Goal: Browse casually: Explore the website without a specific task or goal

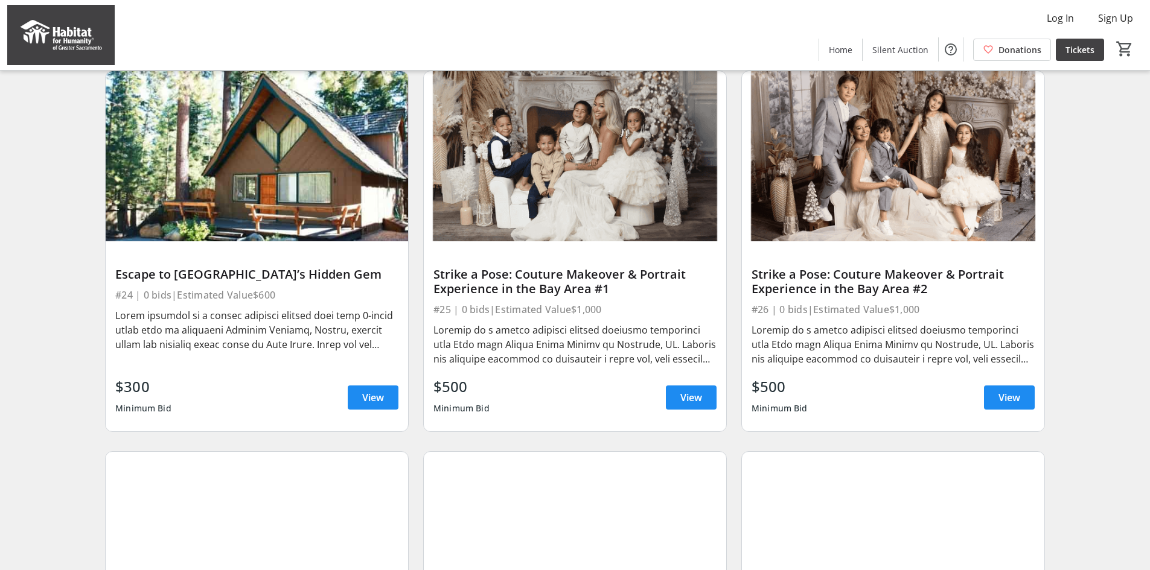
scroll to position [1261, 0]
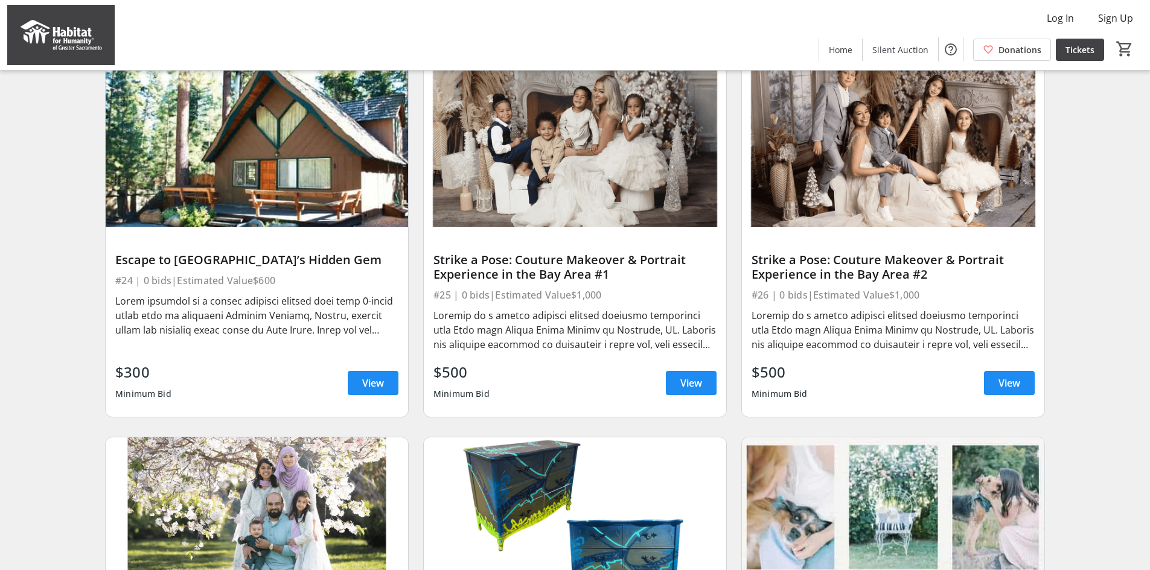
click at [234, 327] on div at bounding box center [256, 315] width 283 height 43
click at [252, 212] on img at bounding box center [257, 142] width 302 height 170
click at [380, 391] on span "View" at bounding box center [373, 383] width 22 height 14
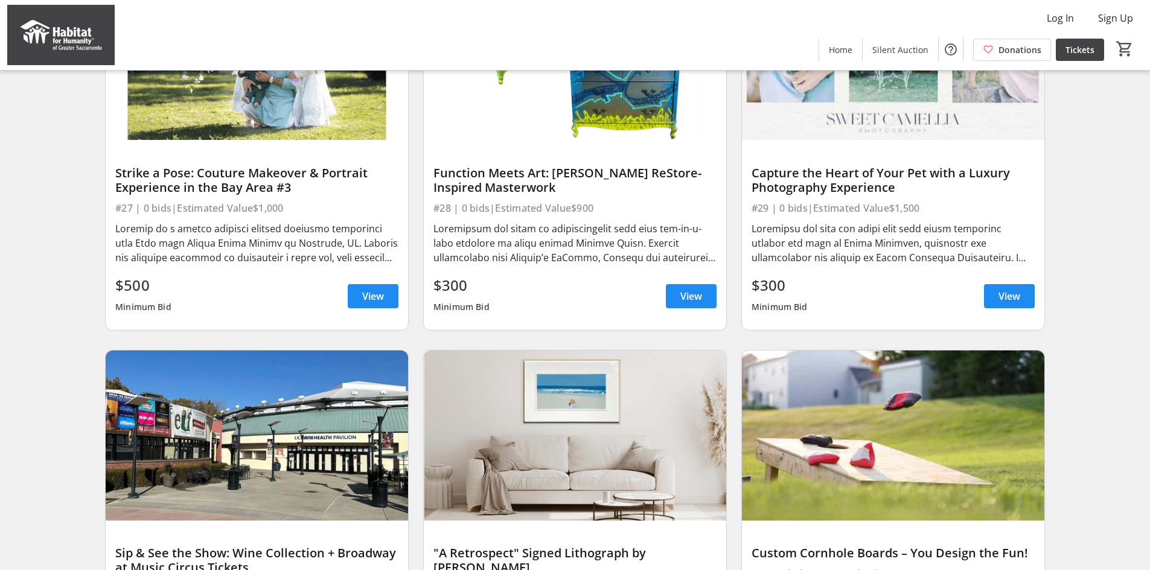
scroll to position [1750, 0]
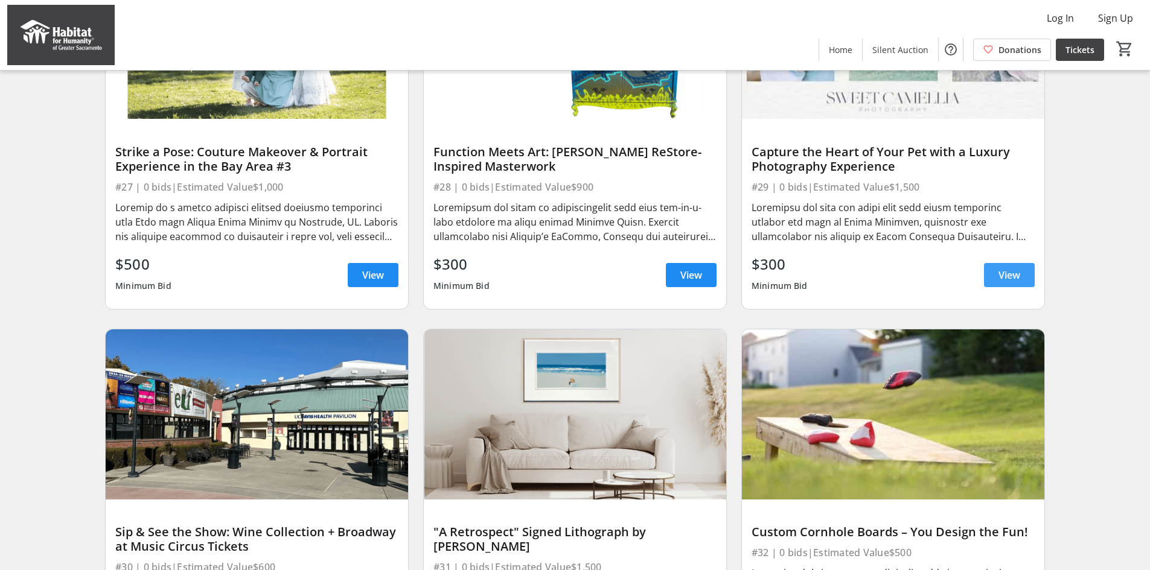
click at [1016, 282] on span "View" at bounding box center [1009, 275] width 22 height 14
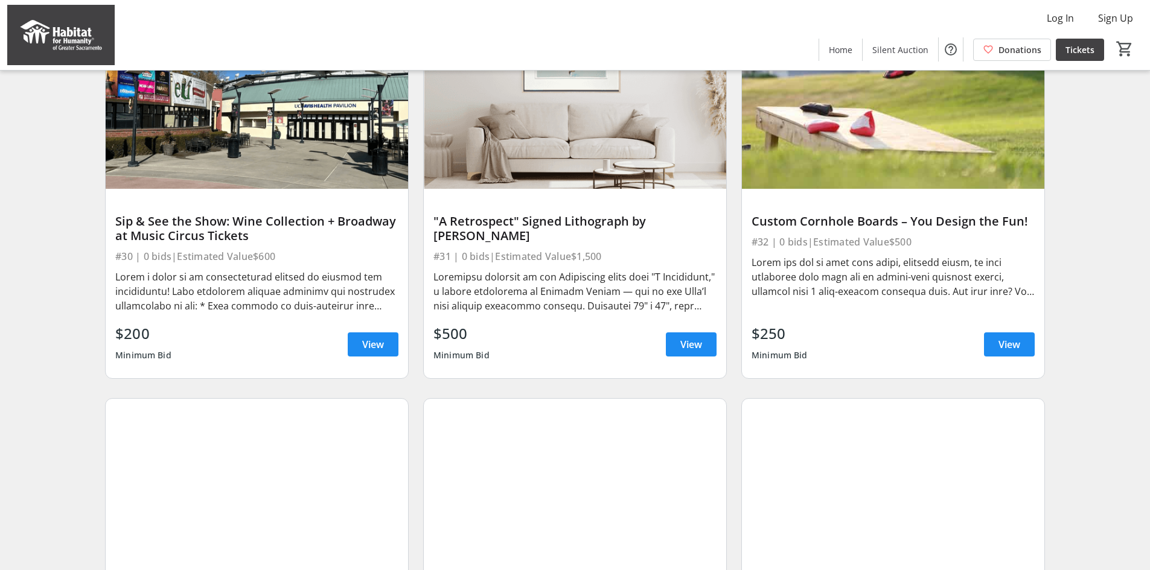
scroll to position [2078, 0]
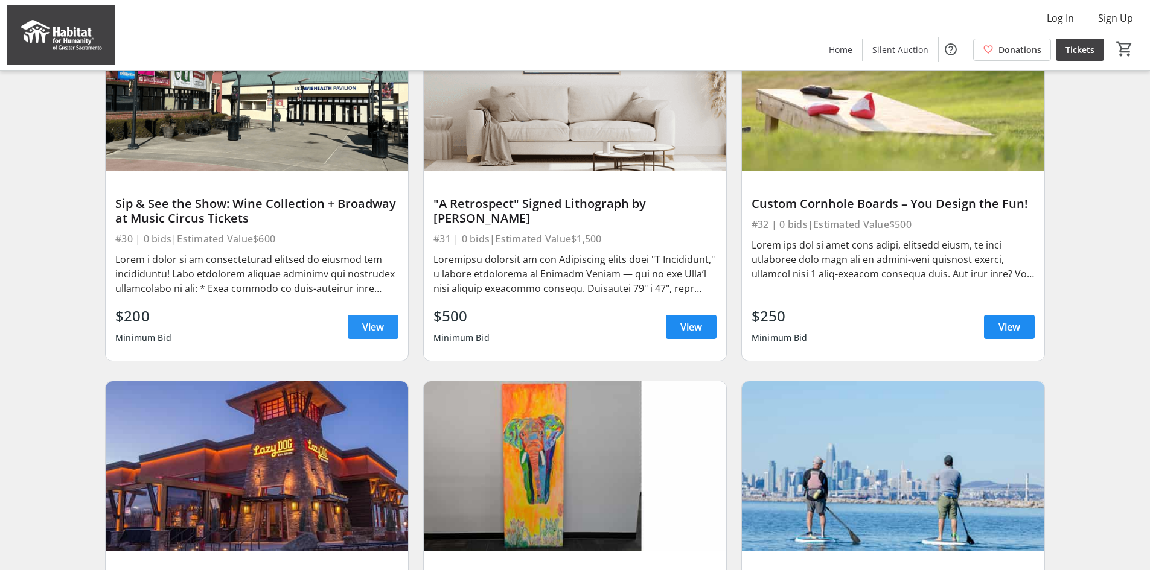
click at [369, 334] on span "View" at bounding box center [373, 327] width 22 height 14
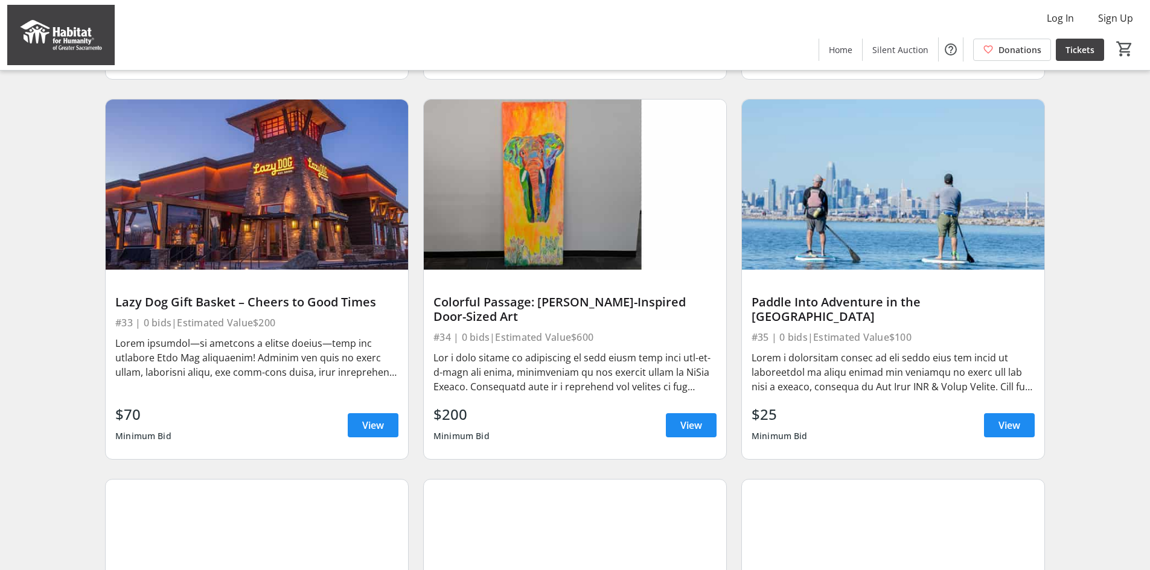
scroll to position [2389, 0]
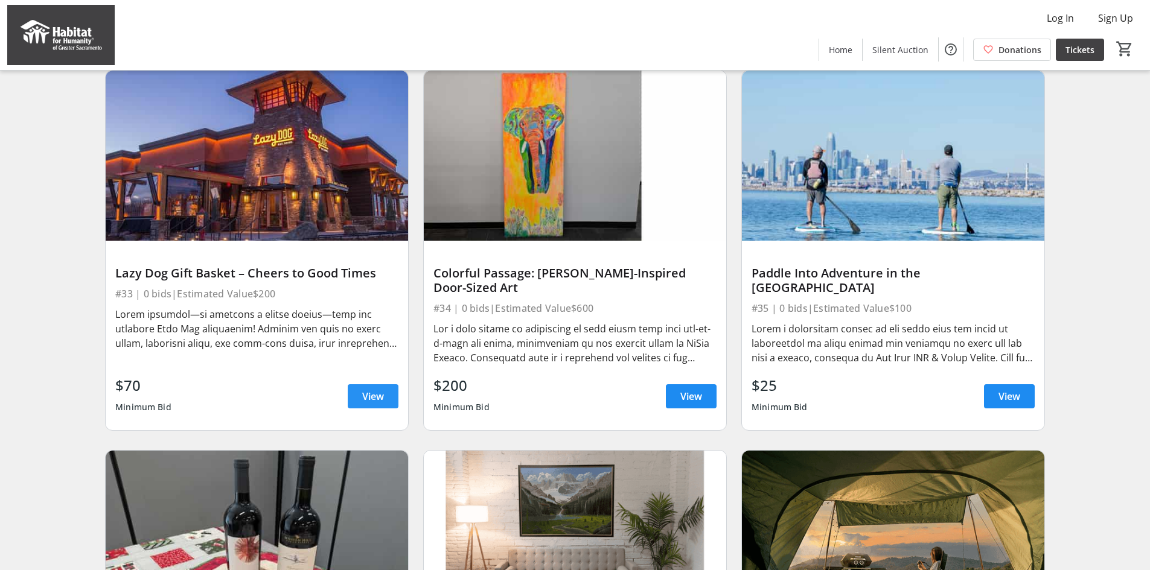
click at [359, 406] on span at bounding box center [373, 396] width 51 height 29
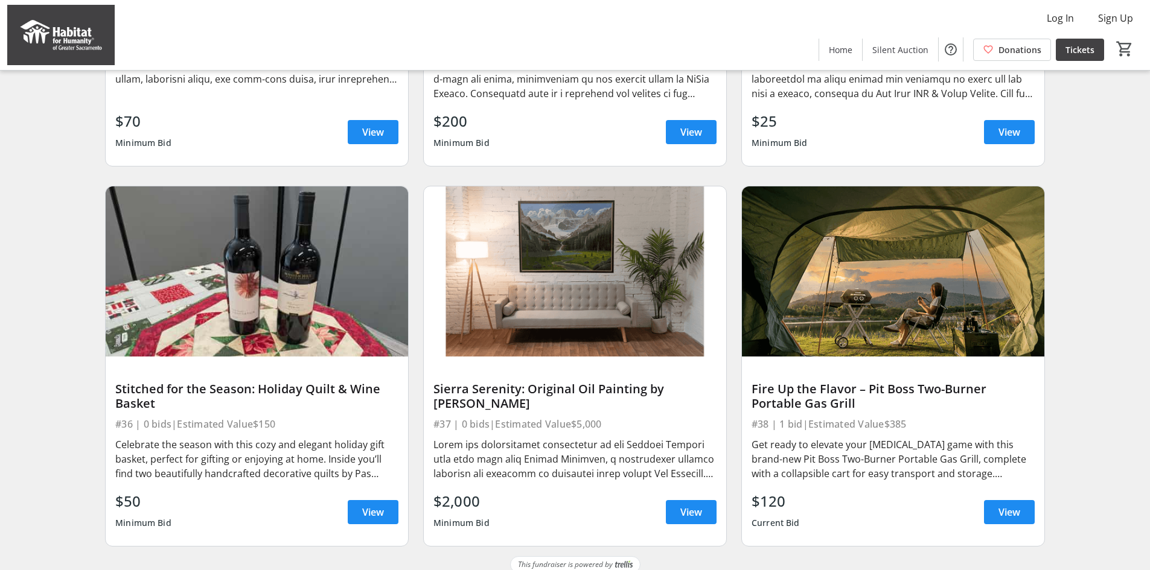
scroll to position [2675, 0]
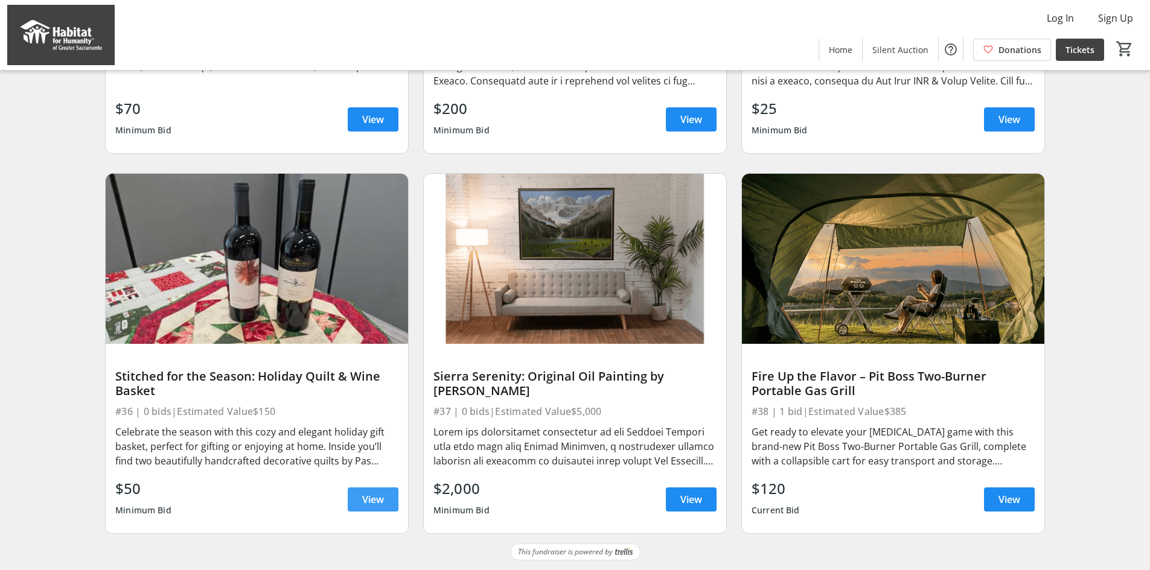
click at [370, 493] on span "View" at bounding box center [373, 500] width 22 height 14
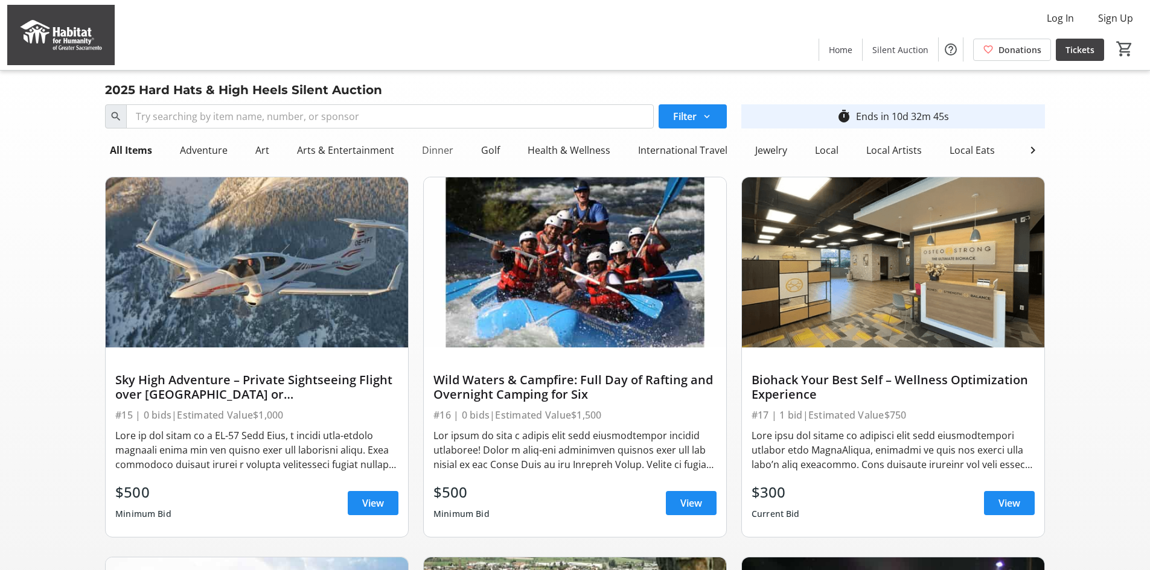
click at [436, 151] on div "Dinner" at bounding box center [437, 150] width 41 height 24
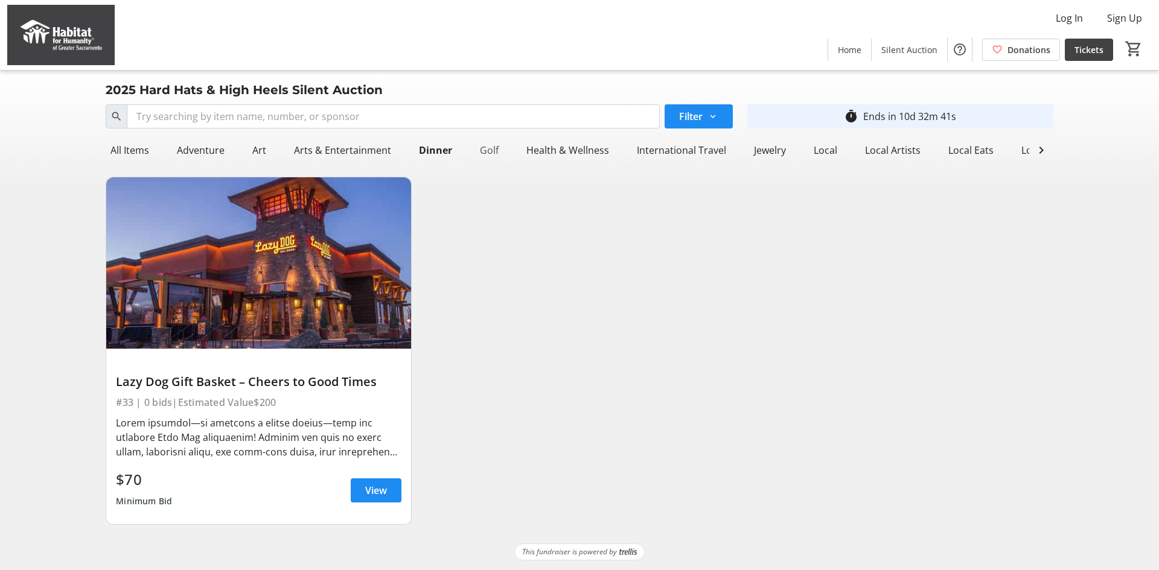
click at [483, 151] on div "Golf" at bounding box center [489, 150] width 28 height 24
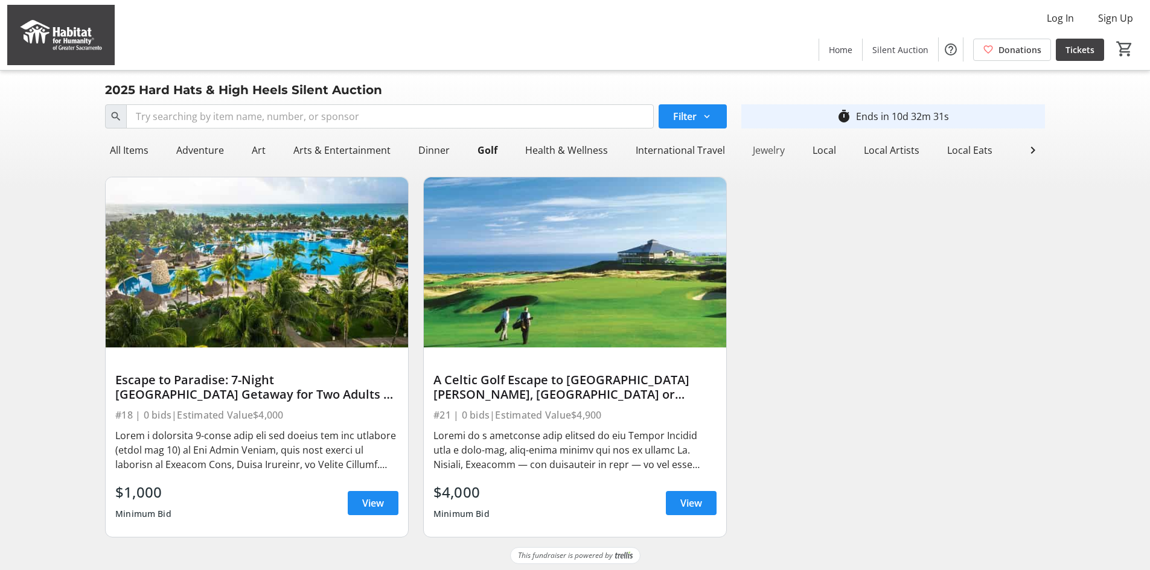
click at [770, 149] on div "Jewelry" at bounding box center [769, 150] width 42 height 24
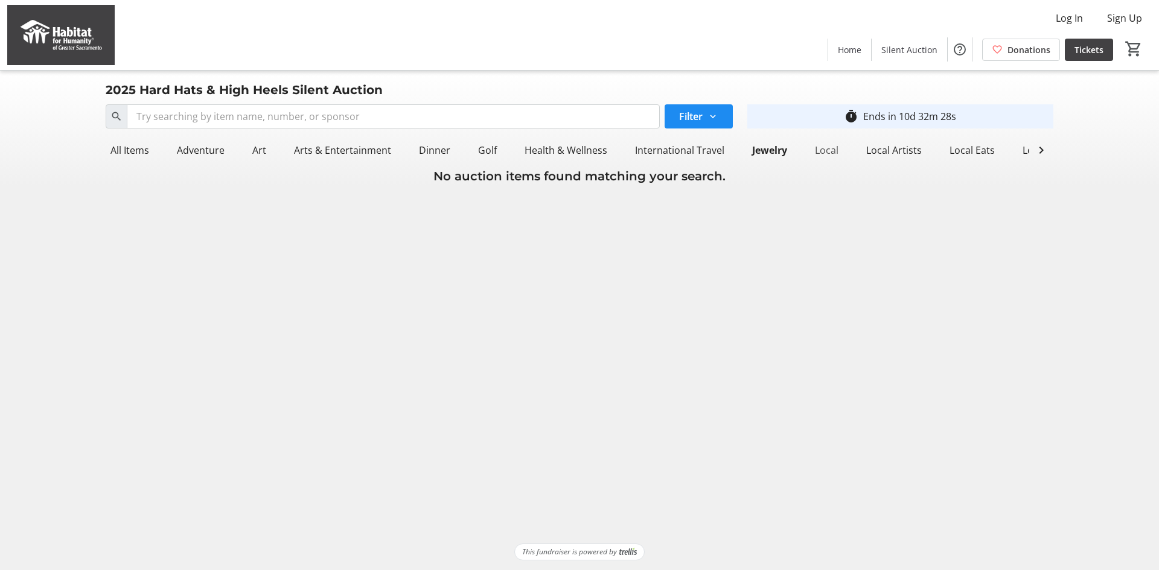
click at [823, 149] on div "Local" at bounding box center [826, 150] width 33 height 24
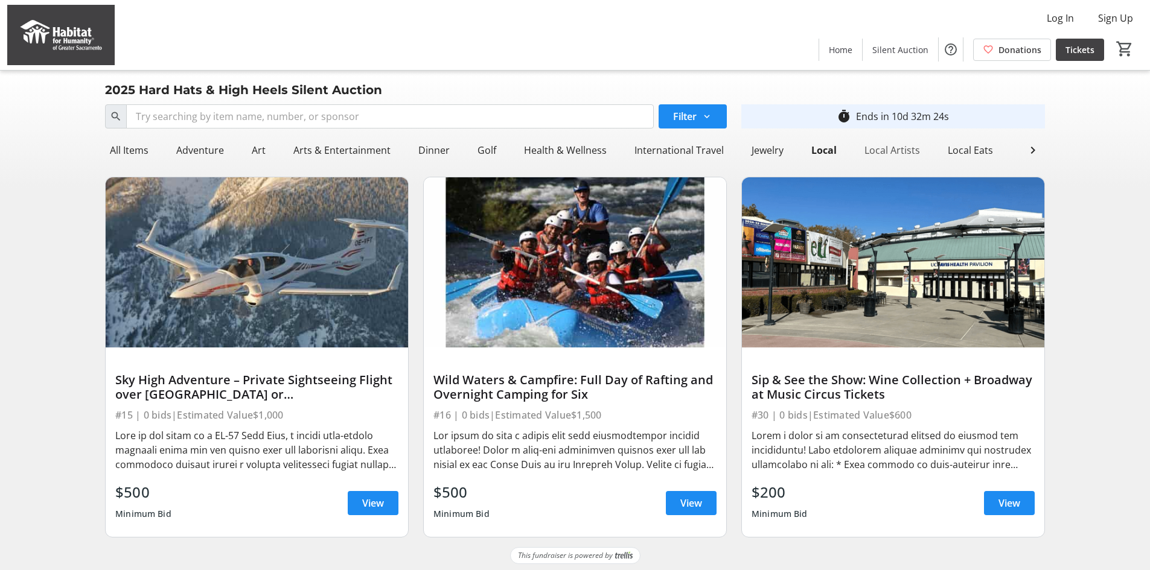
click at [887, 149] on div "Local Artists" at bounding box center [891, 150] width 65 height 24
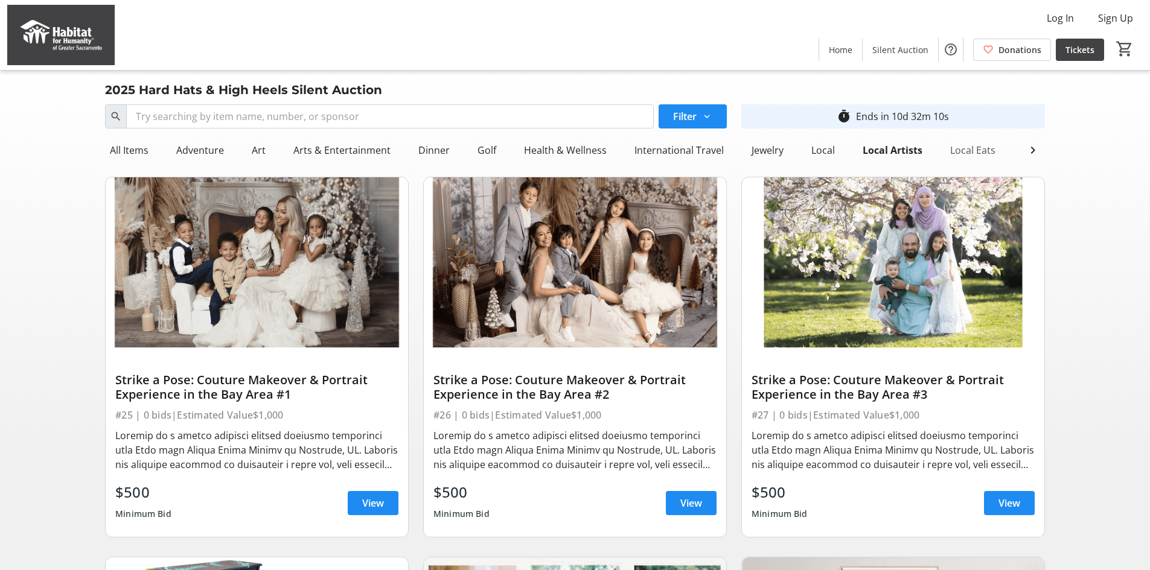
click at [958, 153] on div "Local Eats" at bounding box center [972, 150] width 55 height 24
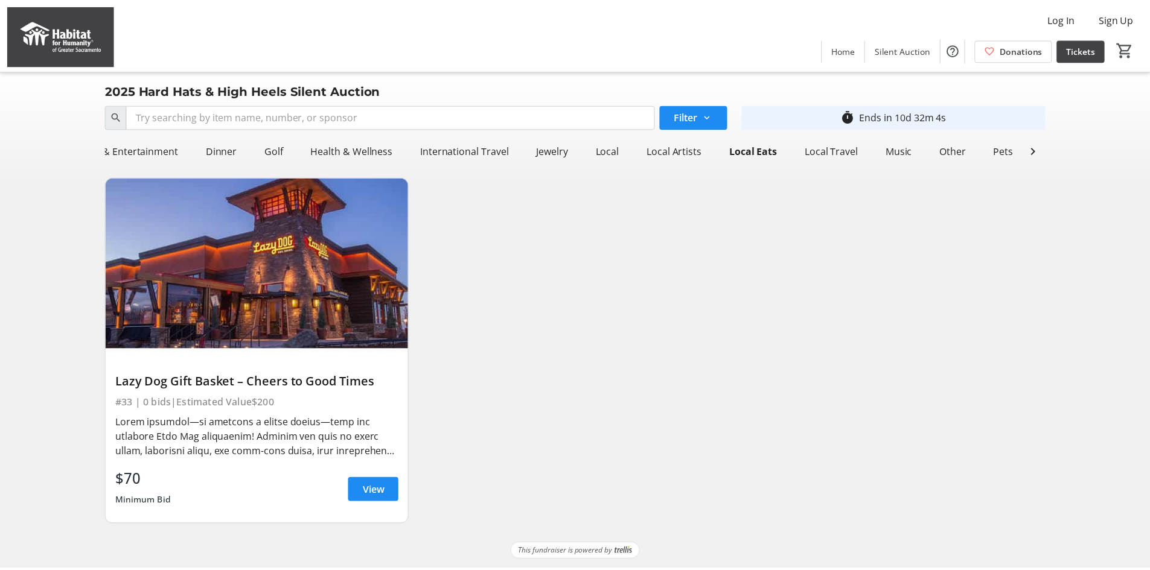
scroll to position [0, 217]
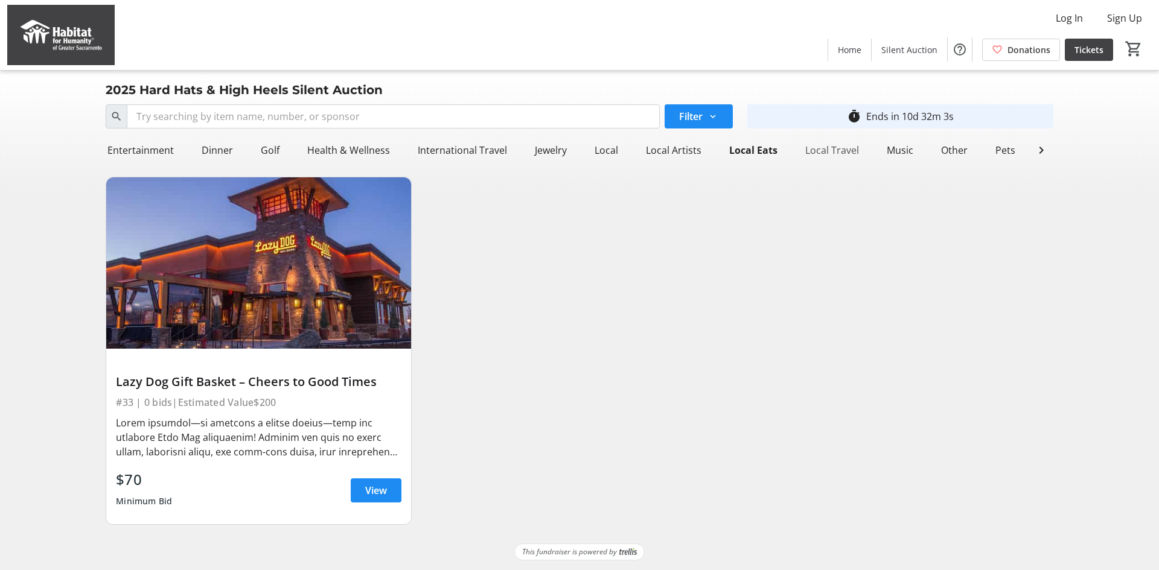
click at [837, 150] on div "Local Travel" at bounding box center [831, 150] width 63 height 24
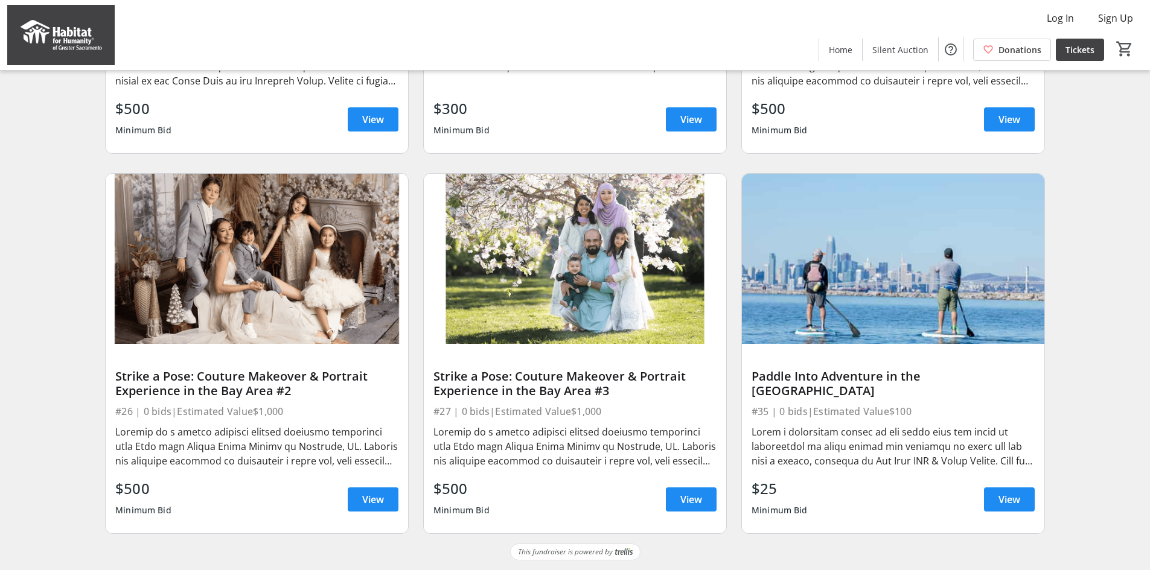
scroll to position [0, 0]
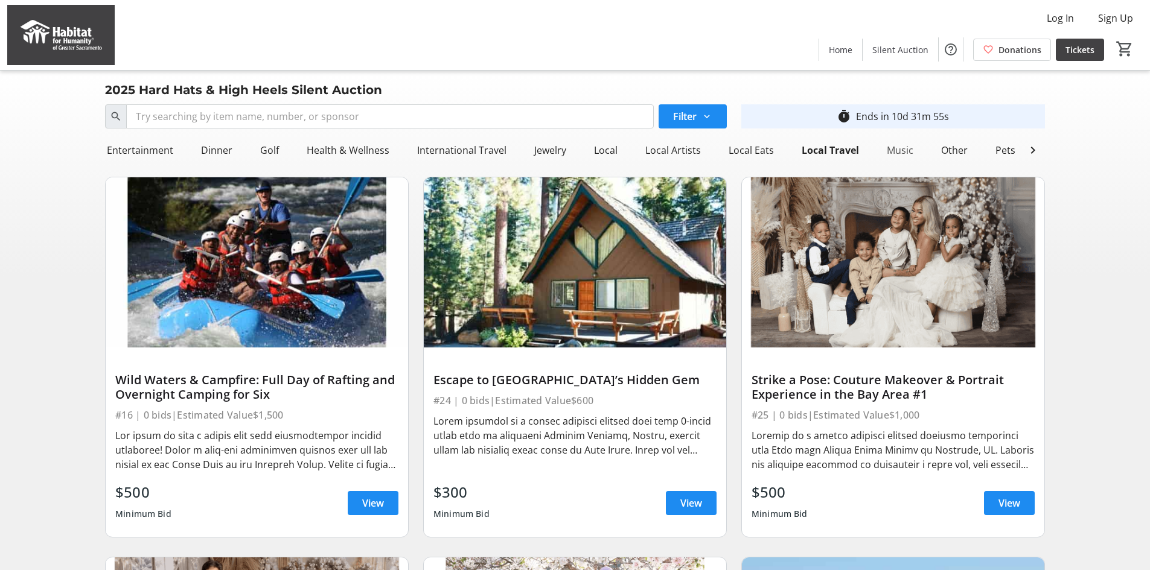
click at [894, 153] on div "Music" at bounding box center [900, 150] width 36 height 24
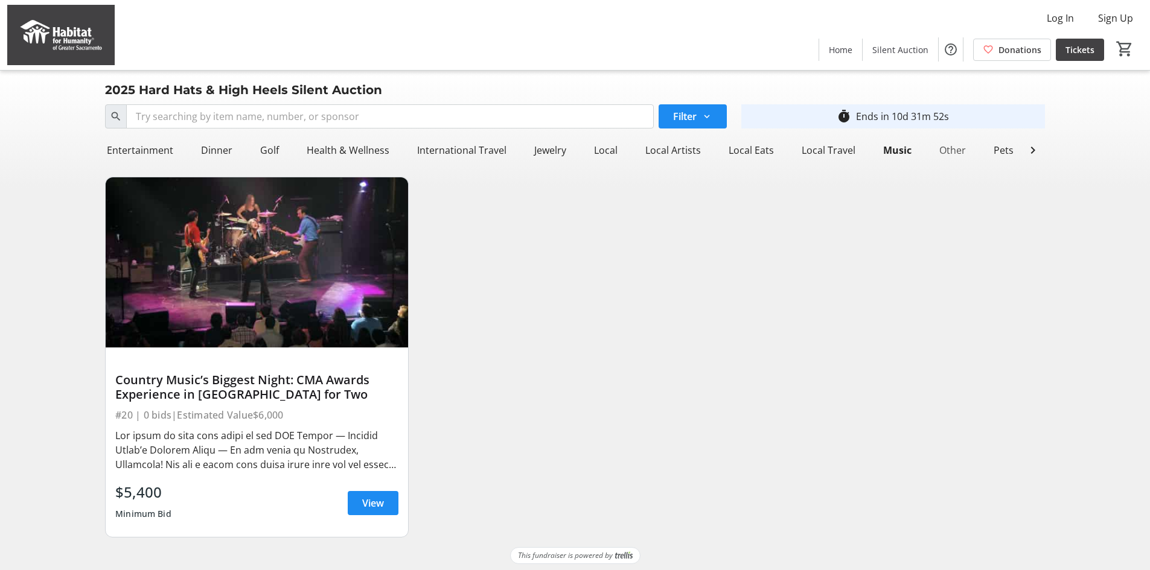
click at [943, 151] on div "Other" at bounding box center [952, 150] width 36 height 24
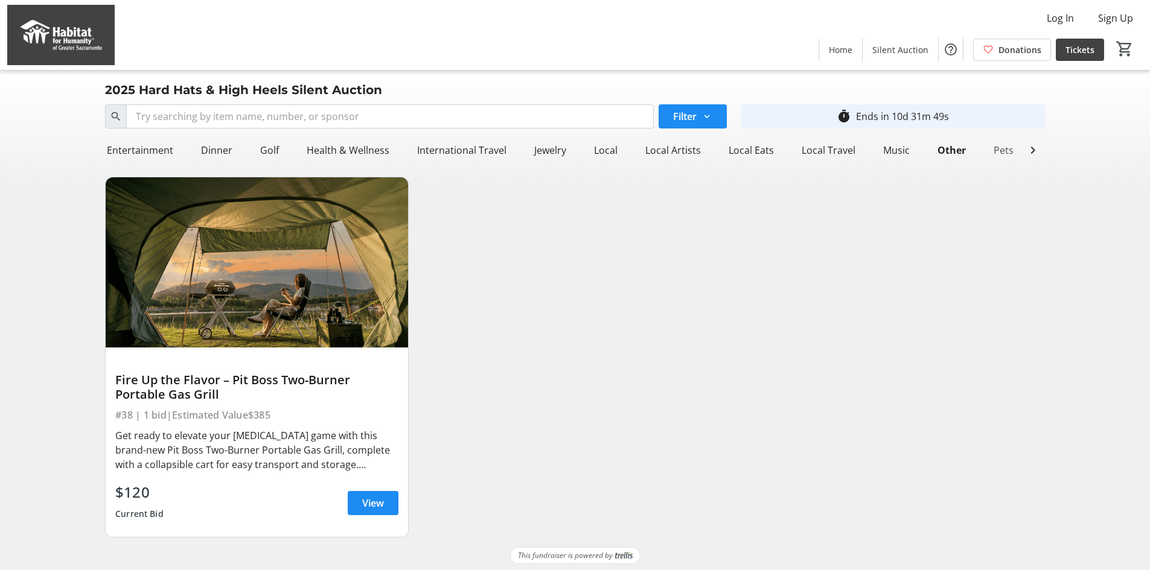
click at [992, 151] on div "Pets" at bounding box center [1004, 150] width 30 height 24
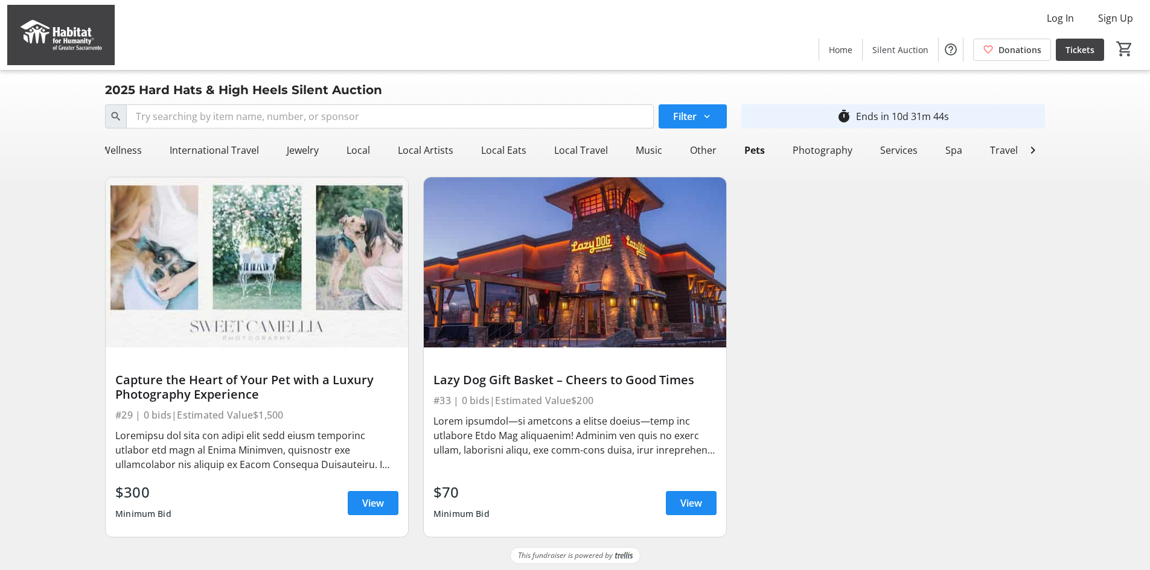
scroll to position [0, 483]
click at [802, 150] on div "Photography" at bounding box center [804, 150] width 69 height 24
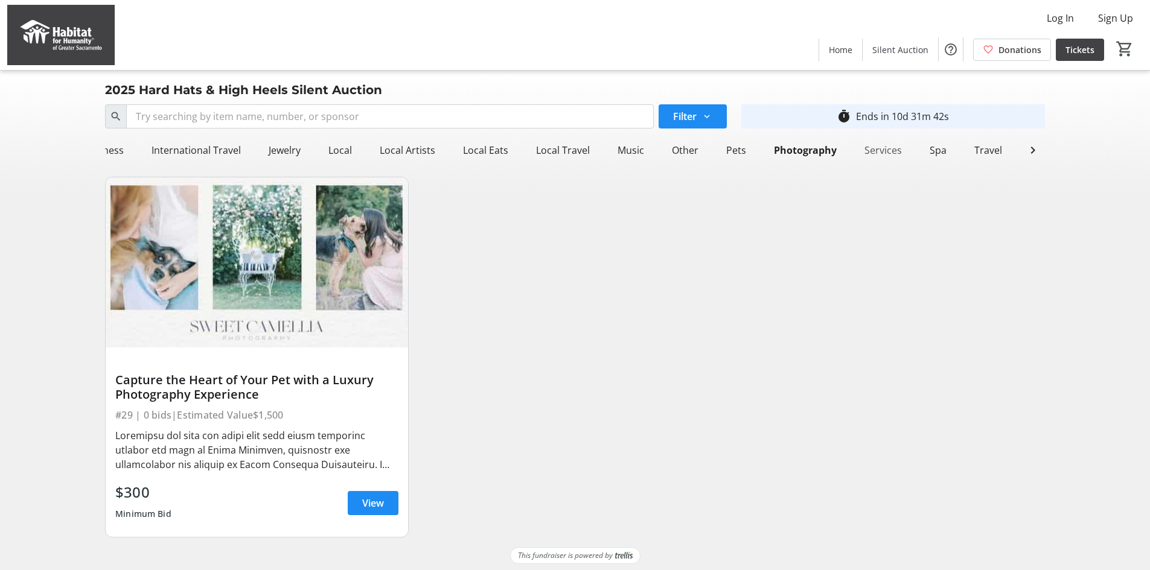
click at [872, 149] on div "Services" at bounding box center [882, 150] width 47 height 24
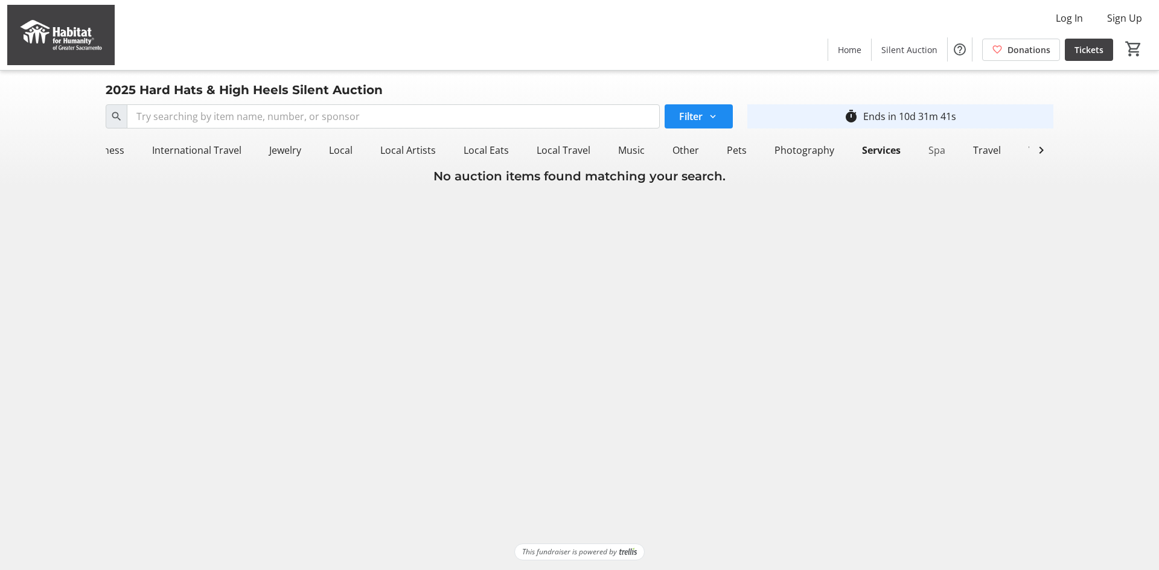
click at [924, 151] on div "Spa" at bounding box center [936, 150] width 27 height 24
click at [975, 149] on div "Travel" at bounding box center [986, 150] width 37 height 24
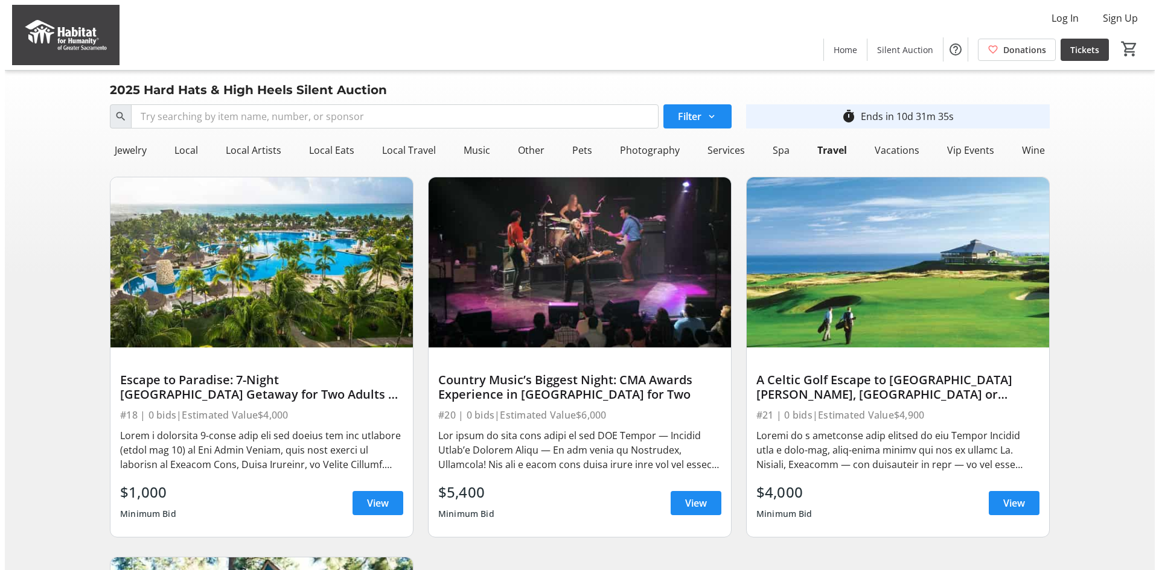
scroll to position [0, 626]
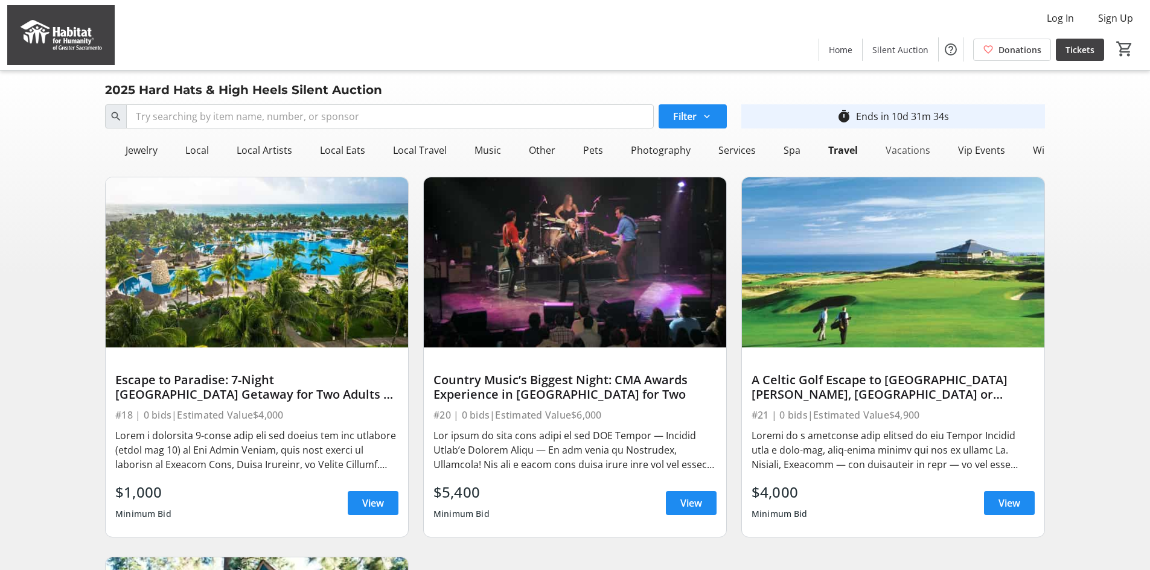
click at [901, 147] on div "Vacations" at bounding box center [908, 150] width 54 height 24
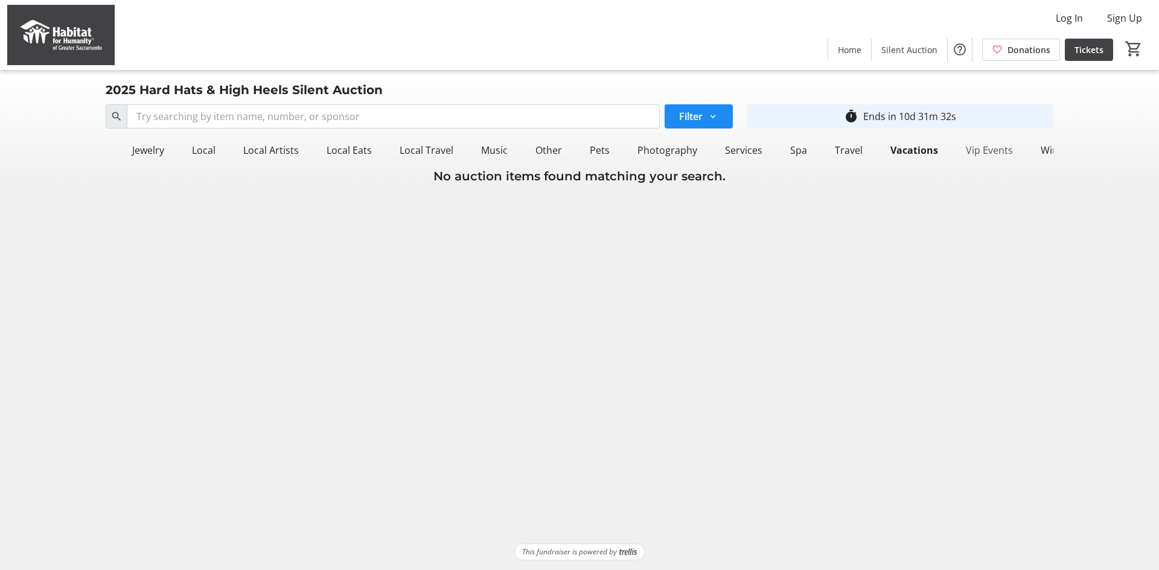
click at [977, 147] on div "Vip Events" at bounding box center [989, 150] width 57 height 24
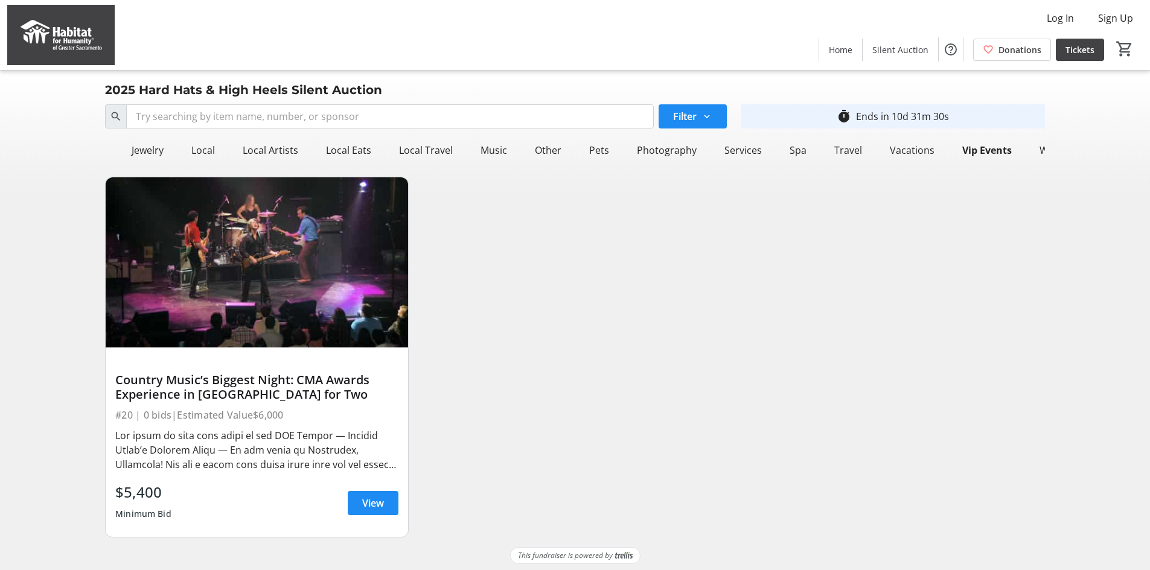
scroll to position [0, 627]
click at [969, 150] on div "Vip Events" at bounding box center [979, 150] width 59 height 24
click at [341, 148] on div "Arts & Entertainment" at bounding box center [342, 150] width 107 height 24
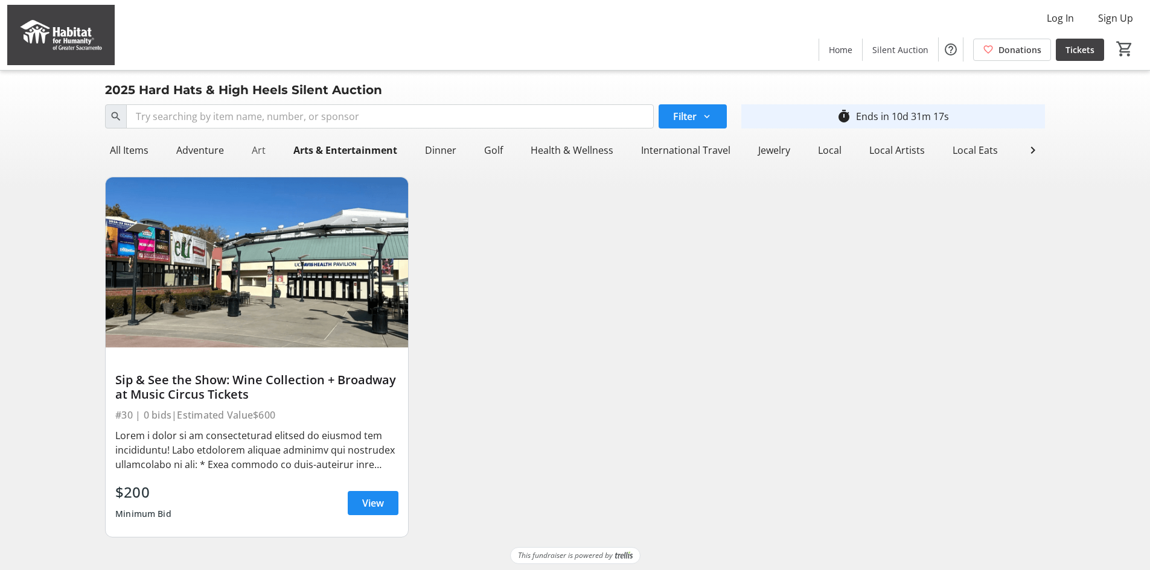
click at [263, 148] on div "Art" at bounding box center [259, 150] width 24 height 24
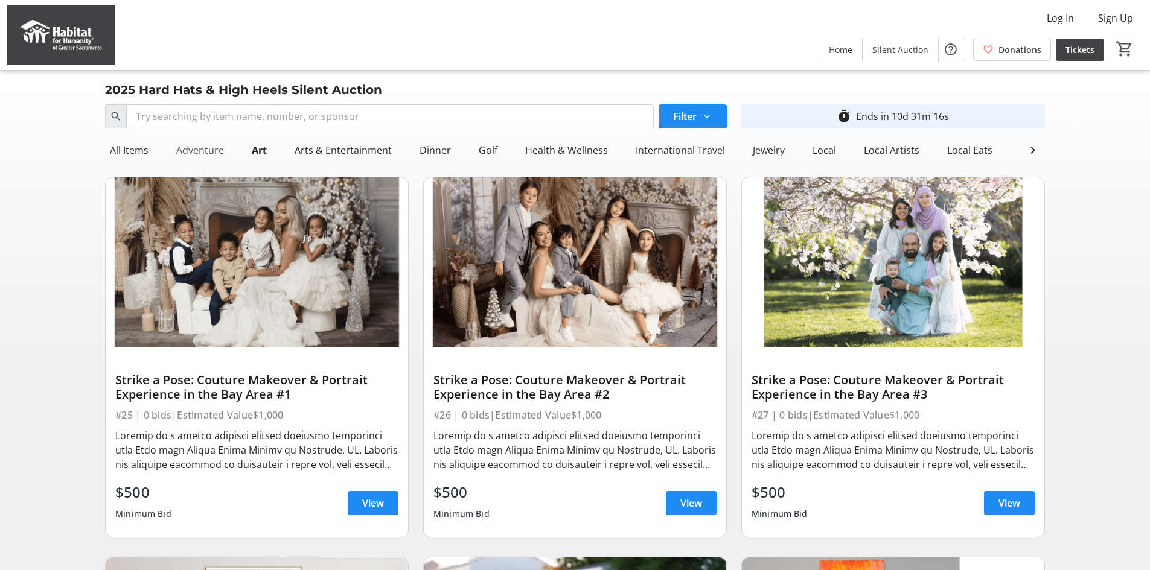
click at [197, 147] on div "Adventure" at bounding box center [199, 150] width 57 height 24
